Goal: Check status: Check status

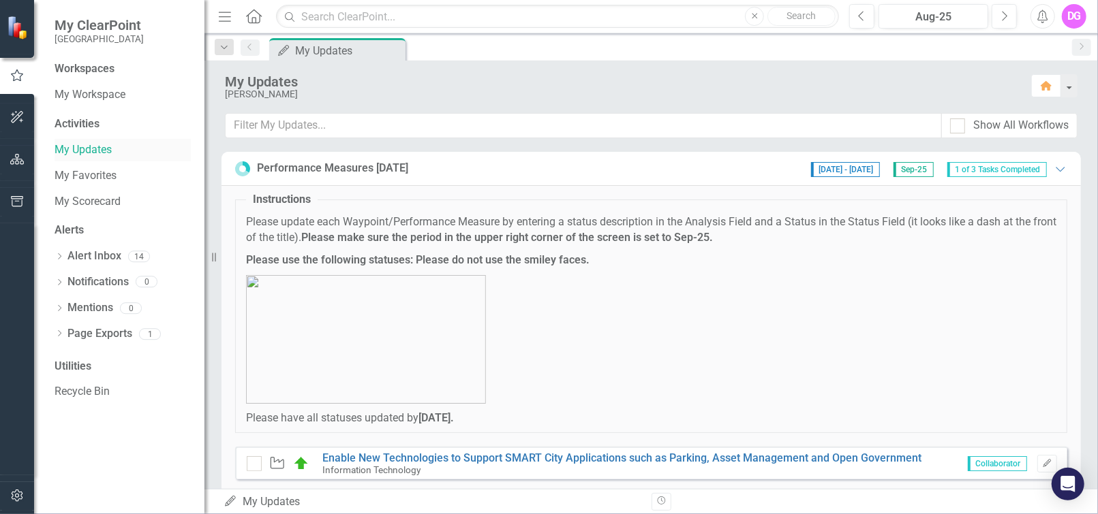
click at [76, 151] on link "My Updates" at bounding box center [123, 150] width 136 height 16
click at [256, 15] on icon "Home" at bounding box center [254, 16] width 18 height 14
click at [77, 149] on link "My Updates" at bounding box center [123, 150] width 136 height 16
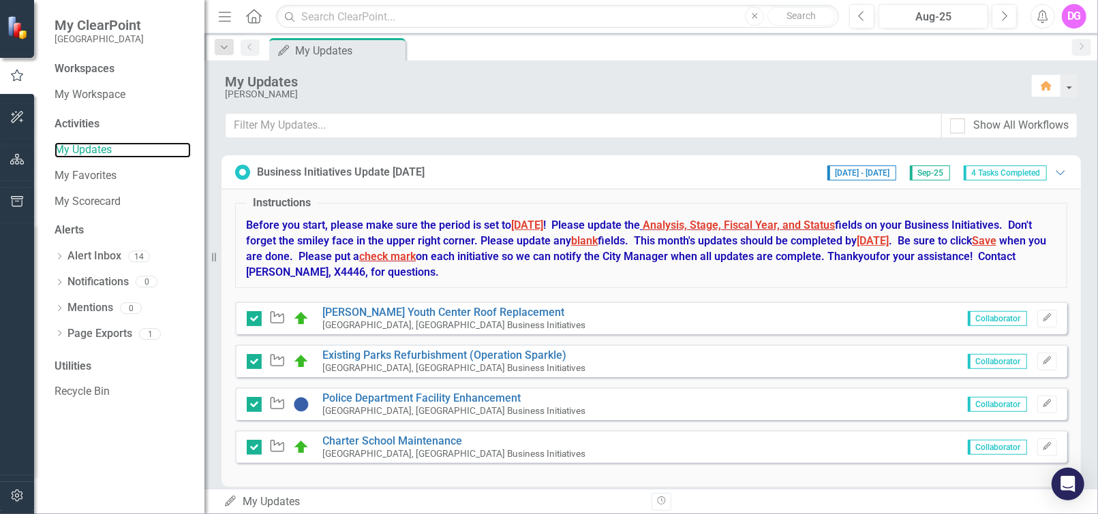
scroll to position [463, 0]
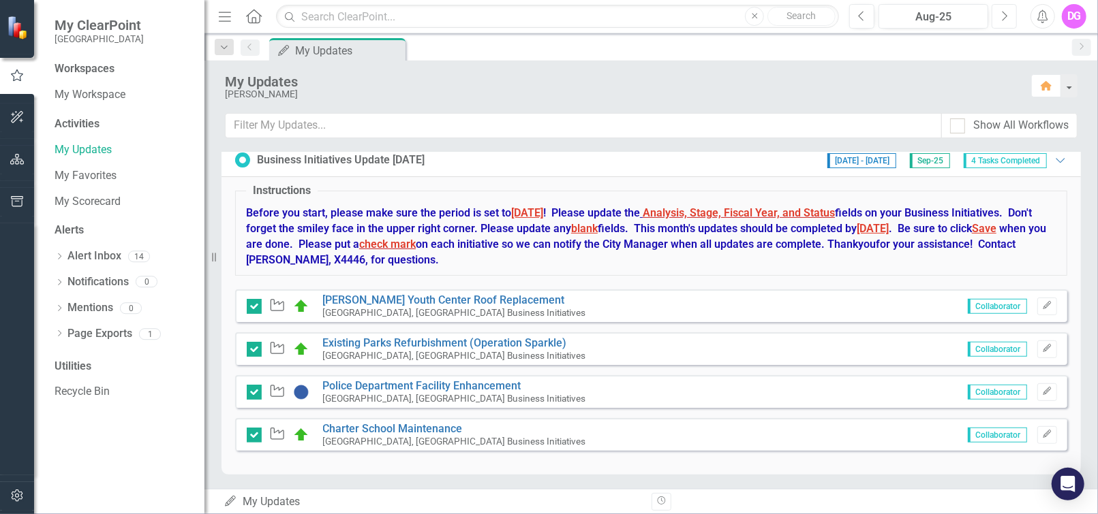
click at [999, 18] on button "Next" at bounding box center [1003, 16] width 25 height 25
click at [863, 15] on icon "Previous" at bounding box center [861, 16] width 7 height 12
click at [440, 300] on link "[PERSON_NAME] Youth Center Roof Replacement" at bounding box center [444, 300] width 242 height 13
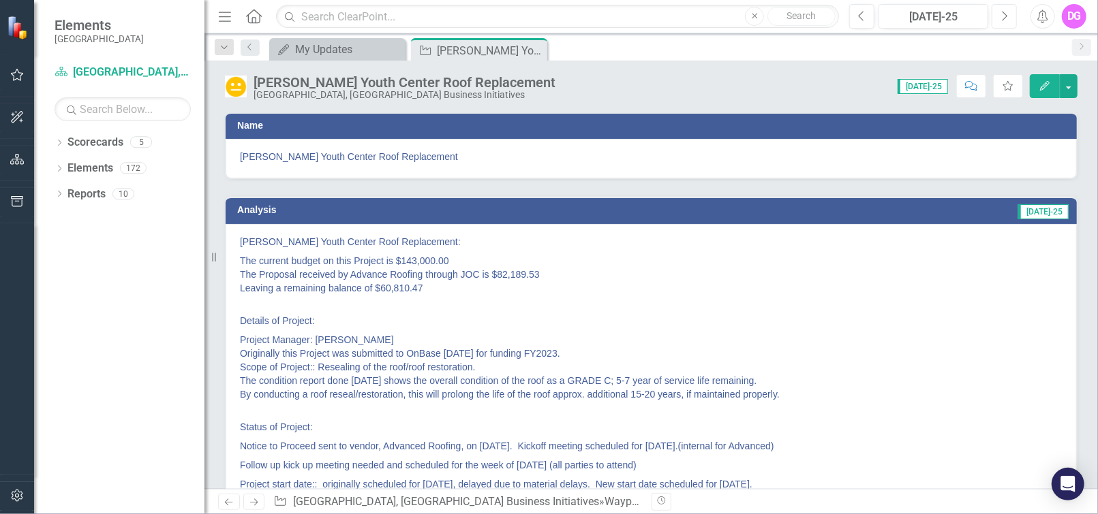
click at [1006, 18] on icon "button" at bounding box center [1004, 16] width 5 height 10
click at [1004, 15] on icon "Next" at bounding box center [1003, 16] width 7 height 12
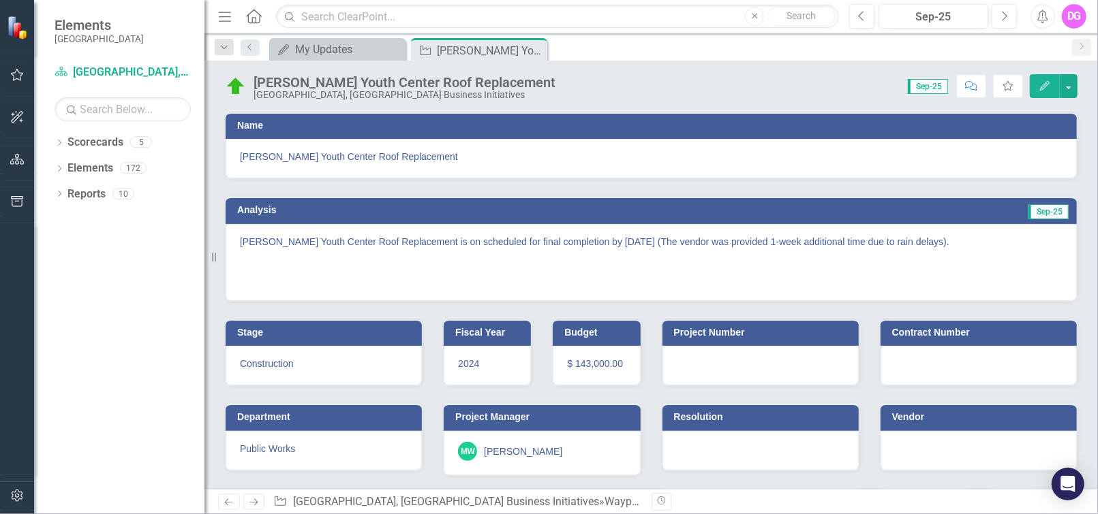
click at [237, 89] on img at bounding box center [236, 87] width 22 height 22
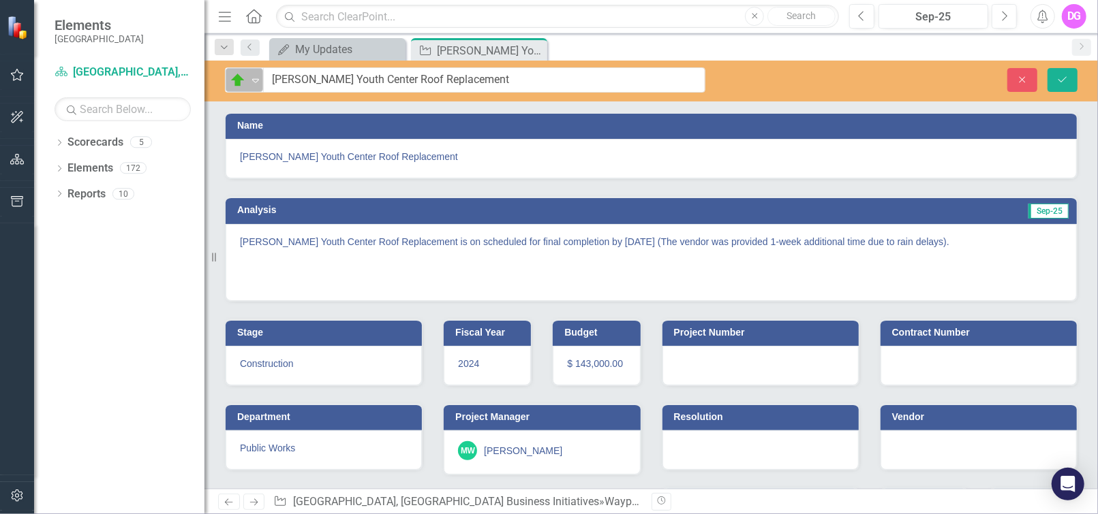
click at [254, 80] on icon "Expand" at bounding box center [256, 80] width 14 height 11
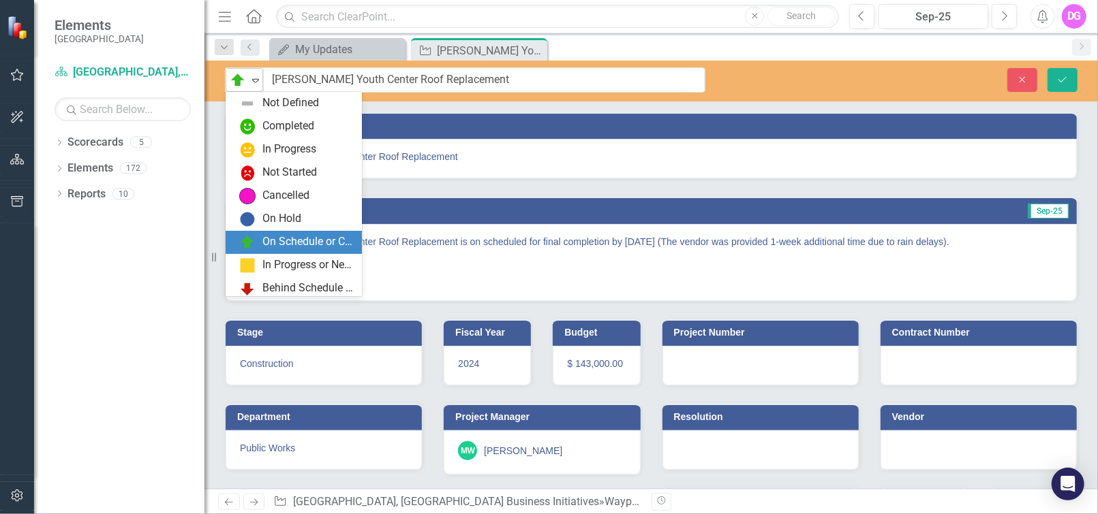
scroll to position [27, 0]
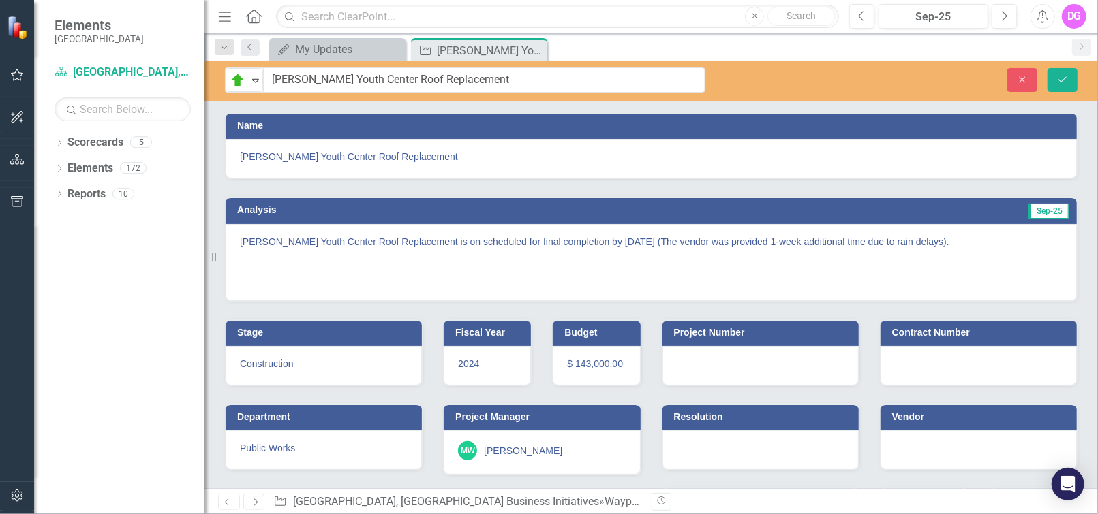
click at [431, 159] on span "[PERSON_NAME] Youth Center Roof Replacement" at bounding box center [651, 157] width 822 height 14
click at [18, 76] on icon "button" at bounding box center [17, 74] width 14 height 11
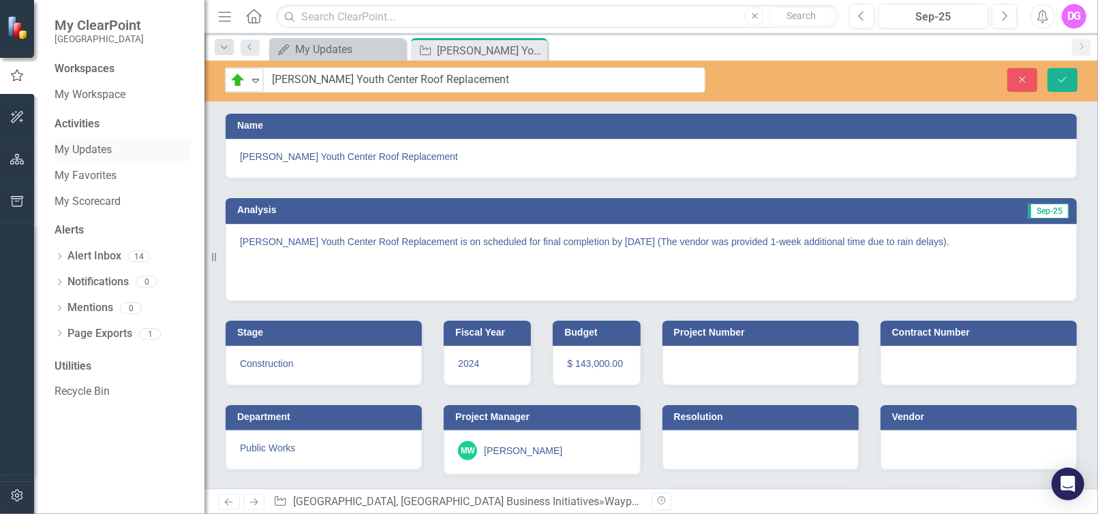
click at [87, 151] on link "My Updates" at bounding box center [123, 150] width 136 height 16
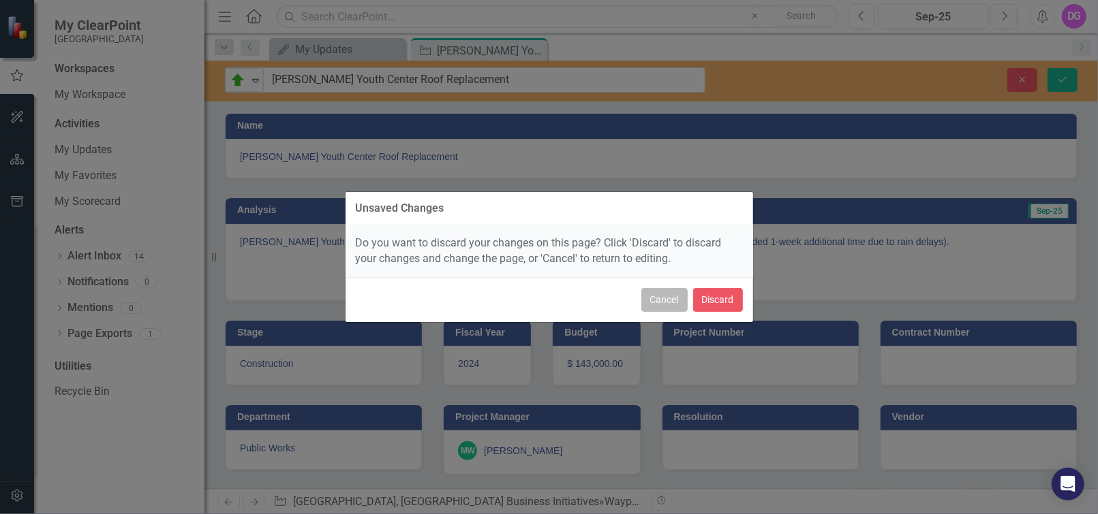
click at [662, 298] on button "Cancel" at bounding box center [664, 300] width 46 height 24
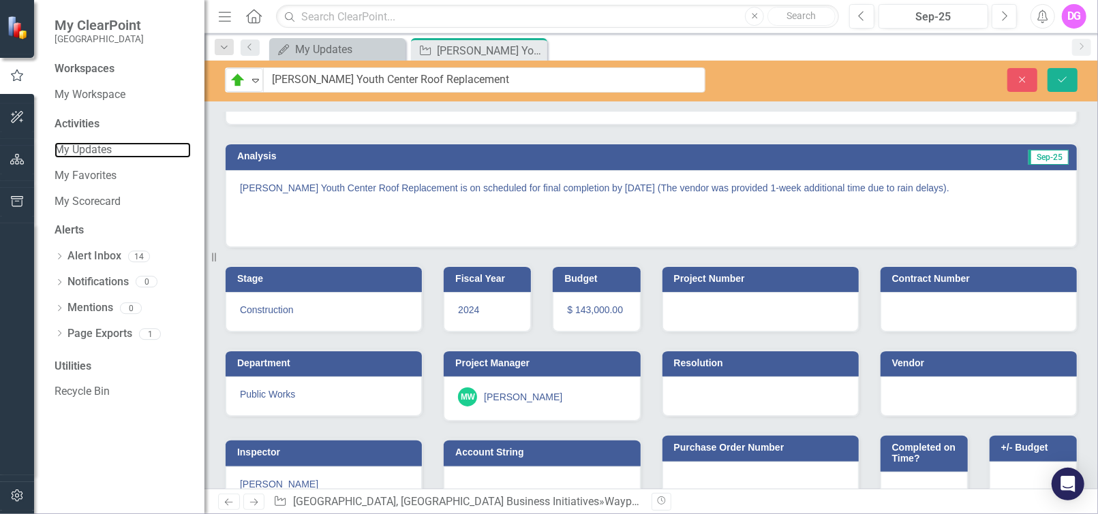
scroll to position [87, 0]
